Goal: Task Accomplishment & Management: Manage account settings

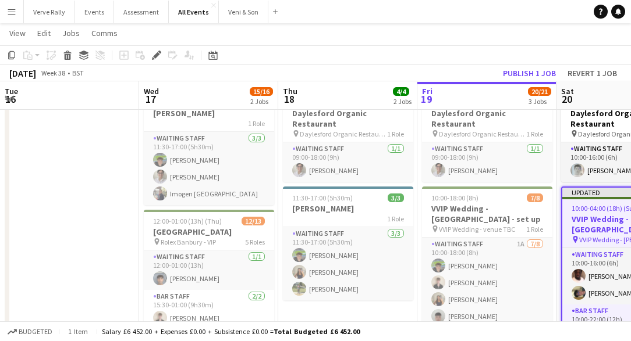
scroll to position [542, 0]
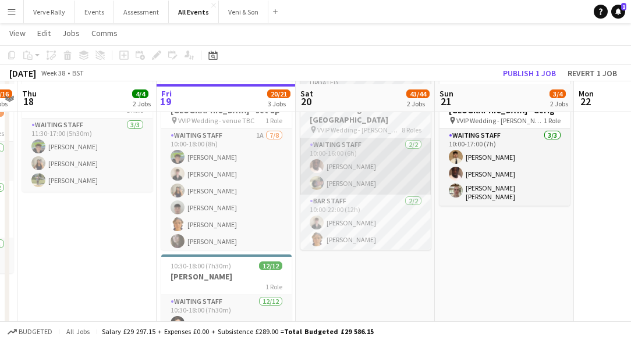
scroll to position [155, 0]
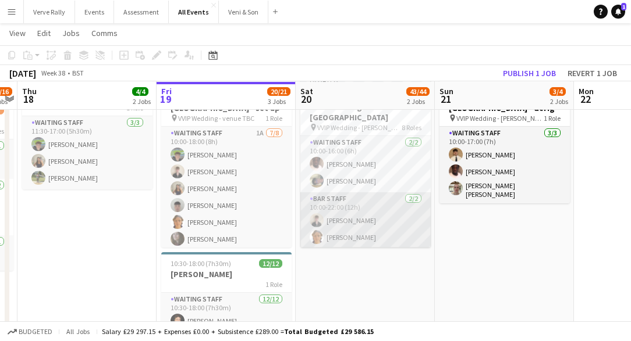
click at [363, 213] on app-card-role "Bar Staff 2/2 10:00-22:00 (12h) Benjamin Thompson Fred Basil" at bounding box center [365, 221] width 130 height 56
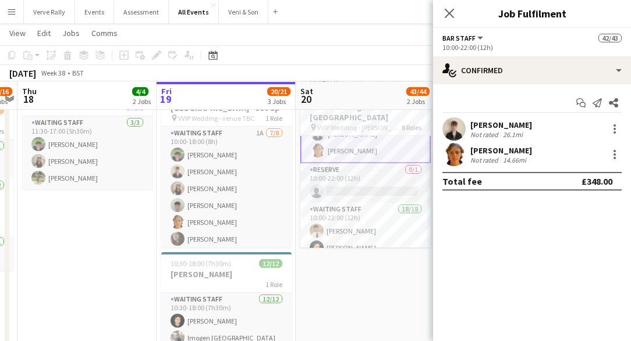
scroll to position [90, 0]
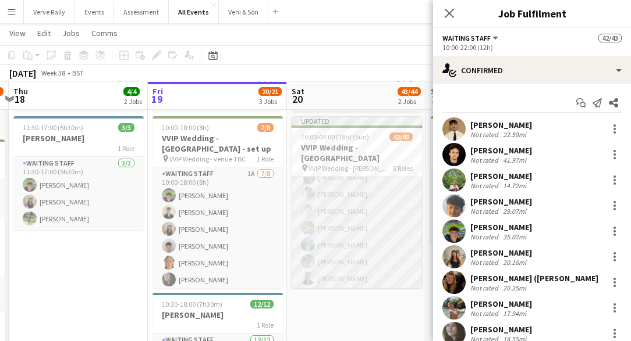
scroll to position [784, 0]
click at [330, 214] on app-card-role "Waiting Staff 8/8 16:00-04:00 (12h) Franco Rubinstein Emily Reeve Lorant Kiraly…" at bounding box center [356, 228] width 130 height 158
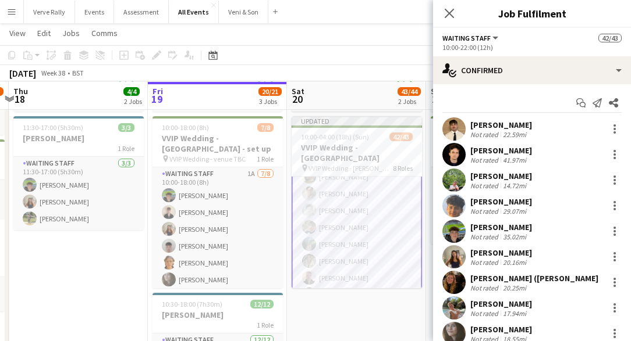
click at [329, 218] on app-card-role "Waiting Staff 8/8 16:00-04:00 (12h) Franco Rubinstein Emily Reeve Lorant Kiraly…" at bounding box center [356, 228] width 130 height 160
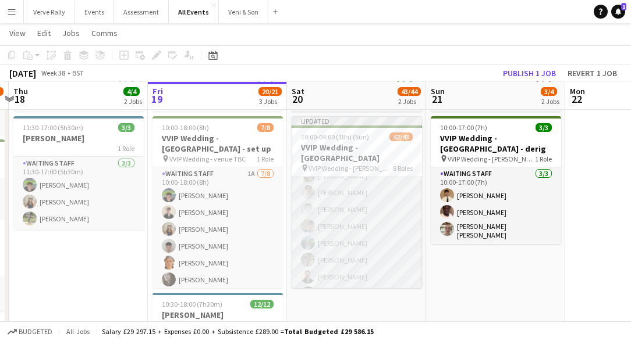
scroll to position [784, 0]
click at [308, 237] on app-user-avatar at bounding box center [308, 244] width 14 height 14
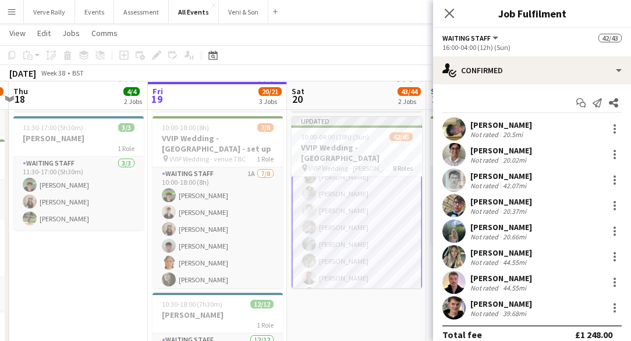
scroll to position [12, 0]
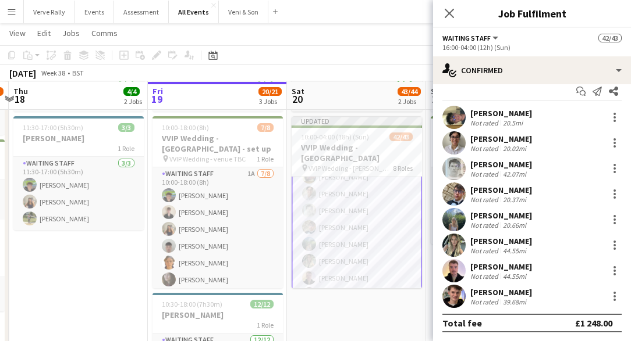
click at [453, 221] on app-user-avatar at bounding box center [453, 219] width 23 height 23
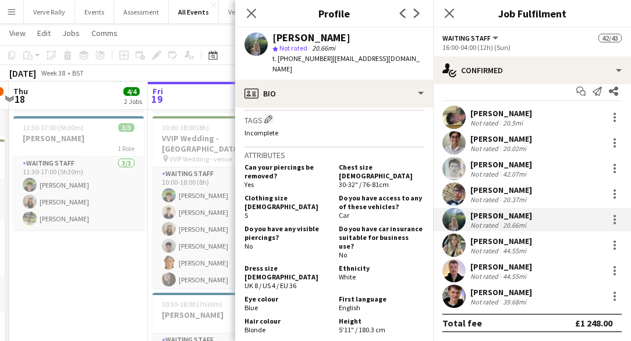
scroll to position [463, 0]
click at [447, 12] on icon "Close pop-in" at bounding box center [448, 13] width 11 height 11
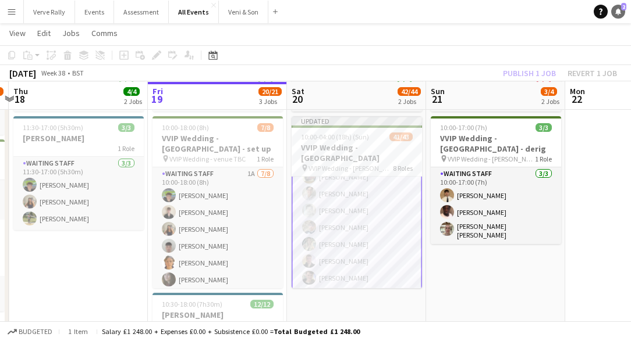
click at [614, 12] on icon "Notifications" at bounding box center [617, 11] width 7 height 7
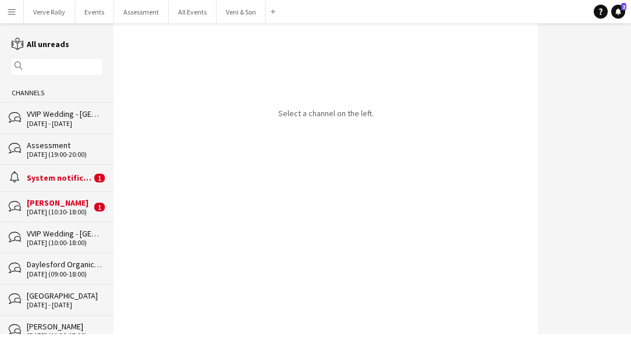
click at [46, 179] on div "System notifications" at bounding box center [59, 178] width 65 height 10
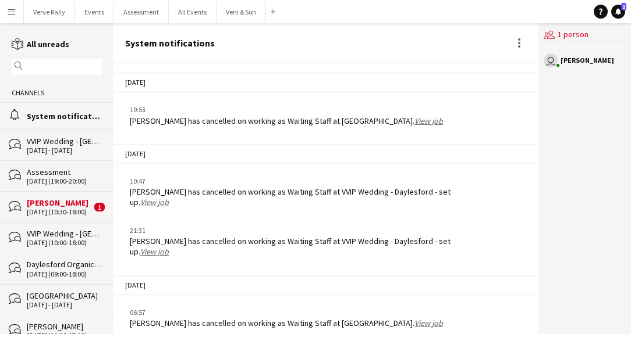
scroll to position [1160, 0]
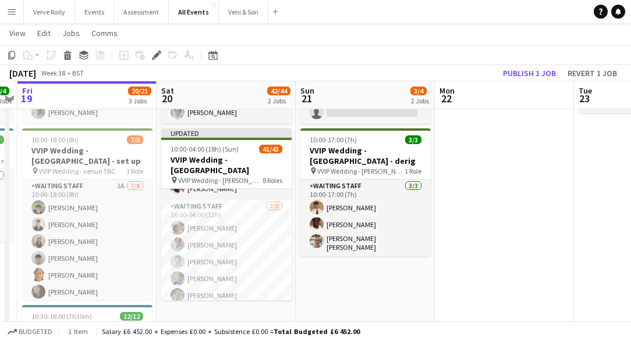
scroll to position [784, 0]
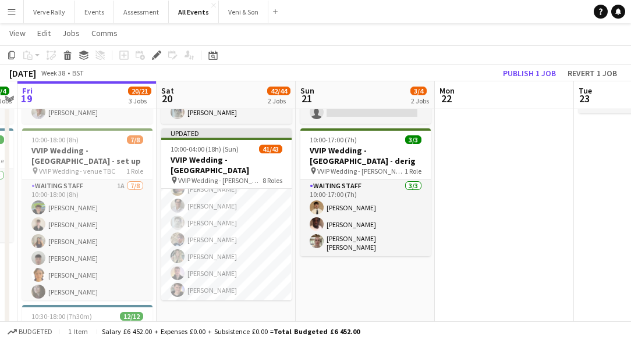
click at [258, 248] on app-card-role "Waiting Staff [DATE] 16:00-04:00 (12h) [PERSON_NAME] [PERSON_NAME] [PERSON_NAME…" at bounding box center [226, 240] width 130 height 158
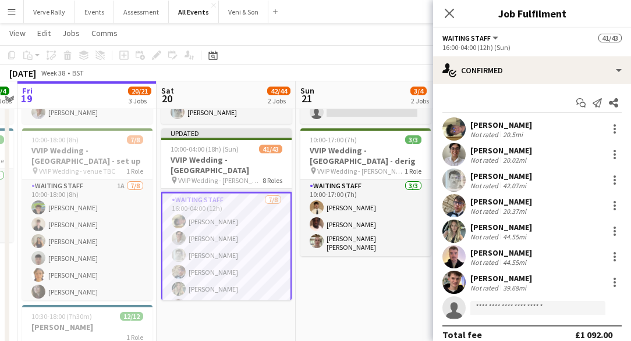
scroll to position [786, 0]
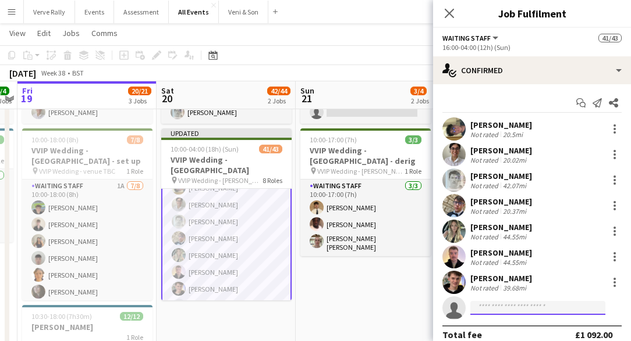
click at [496, 307] on input at bounding box center [537, 308] width 135 height 14
type input "****"
